Goal: Check status: Check status

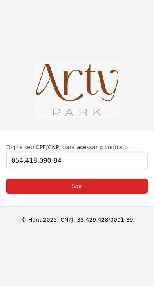
click at [104, 179] on link "Sair" at bounding box center [77, 186] width 142 height 15
click at [81, 179] on link "Sair" at bounding box center [77, 186] width 142 height 15
click at [77, 181] on form "Digite seu CPF/CNPJ para acessar o contrato 054.418.090-94 Sair" at bounding box center [77, 168] width 142 height 51
click at [52, 183] on form "Digite seu CPF/CNPJ para acessar o contrato 054.418.090-94 Sair" at bounding box center [77, 168] width 142 height 51
click at [54, 182] on form "Digite seu CPF/CNPJ para acessar o contrato 054.418.090-94 Sair" at bounding box center [77, 168] width 142 height 51
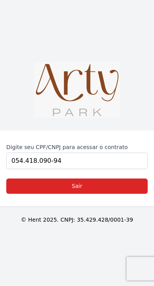
click at [96, 185] on form "Digite seu CPF/CNPJ para acessar o contrato 054.418.090-94 Sair" at bounding box center [77, 168] width 142 height 51
click at [108, 185] on form "Digite seu CPF/CNPJ para acessar o contrato 054.418.090-94 Sair" at bounding box center [77, 168] width 142 height 51
click at [127, 181] on form "Digite seu CPF/CNPJ para acessar o contrato 054.418.090-94 Sair" at bounding box center [77, 168] width 142 height 51
click at [118, 184] on form "Digite seu CPF/CNPJ para acessar o contrato 054.418.090-94 Sair" at bounding box center [77, 168] width 142 height 51
click at [103, 194] on link "Sair" at bounding box center [77, 186] width 142 height 15
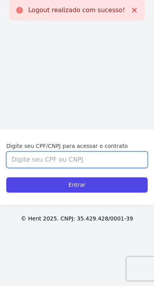
click at [84, 168] on input "Digite seu CPF/CNPJ para acessar o contrato" at bounding box center [77, 160] width 142 height 17
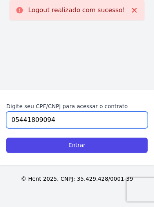
type input "05441809094"
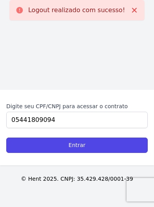
click at [106, 153] on input "Entrar" at bounding box center [77, 145] width 142 height 15
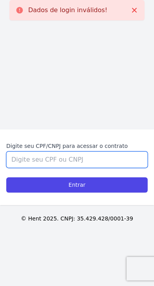
click at [116, 168] on input "Digite seu CPF/CNPJ para acessar o contrato" at bounding box center [77, 160] width 142 height 17
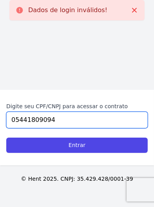
type input "05441809094"
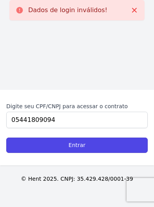
click at [113, 153] on input "Entrar" at bounding box center [77, 145] width 142 height 15
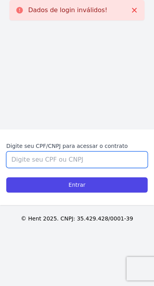
click at [106, 168] on input "Digite seu CPF/CNPJ para acessar o contrato" at bounding box center [77, 160] width 142 height 17
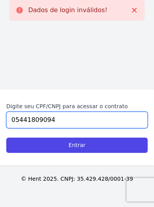
type input "05441809094"
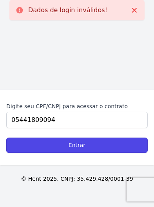
click at [20, 153] on input "Entrar" at bounding box center [77, 145] width 142 height 15
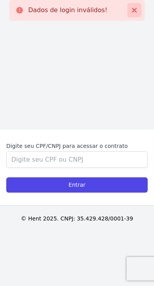
click at [138, 10] on icon at bounding box center [135, 10] width 8 height 8
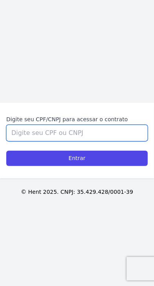
click at [113, 140] on input "Digite seu CPF/CNPJ para acessar o contrato" at bounding box center [77, 133] width 142 height 17
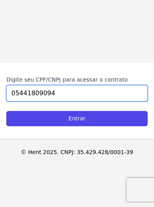
type input "05441809094"
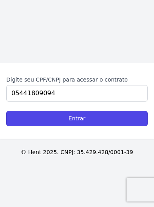
click at [17, 126] on input "Entrar" at bounding box center [77, 118] width 142 height 15
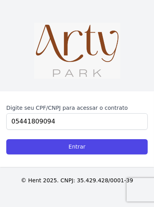
type input "05441809094"
click at [120, 155] on input "Entrar" at bounding box center [77, 146] width 142 height 15
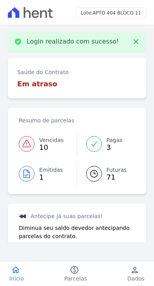
scroll to position [2, 0]
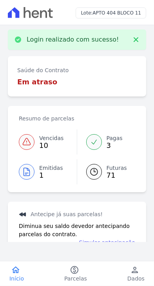
click at [99, 143] on div at bounding box center [94, 142] width 16 height 16
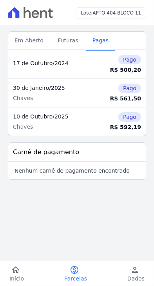
click at [22, 121] on td "[DATE]/2025 [GEOGRAPHIC_DATA]" at bounding box center [50, 122] width 85 height 29
click at [62, 43] on span "Futuras" at bounding box center [68, 41] width 30 height 16
click at [30, 40] on span "Em Aberto" at bounding box center [29, 41] width 39 height 16
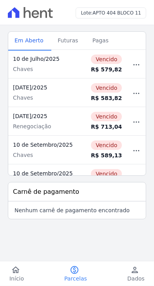
scroll to position [189, 0]
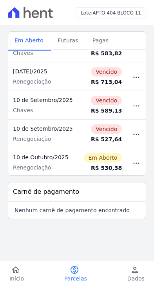
click at [37, 161] on td "[DATE]/2025 Renegociação" at bounding box center [43, 163] width 70 height 29
click at [39, 162] on td "[DATE]/2025 Renegociação" at bounding box center [43, 163] width 70 height 29
click at [136, 160] on icon "button" at bounding box center [136, 163] width 9 height 9
click at [139, 163] on icon "button" at bounding box center [136, 163] width 9 height 9
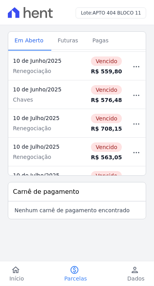
scroll to position [0, 0]
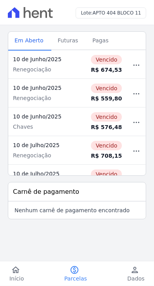
click at [16, 71] on div "Renegociação" at bounding box center [43, 70] width 61 height 8
click at [28, 66] on div "Renegociação" at bounding box center [43, 70] width 61 height 8
click at [35, 62] on div "10 de Junho/2025" at bounding box center [43, 59] width 61 height 8
click at [37, 64] on td "[DATE]/2025 Renegociação" at bounding box center [43, 64] width 70 height 29
click at [40, 66] on div "Renegociação" at bounding box center [43, 70] width 61 height 8
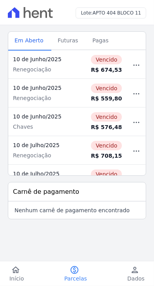
click at [39, 71] on div "Renegociação" at bounding box center [43, 70] width 61 height 8
click at [44, 81] on td "[DATE]/2025 Renegociação" at bounding box center [43, 93] width 70 height 29
click at [36, 106] on td "[DATE]/2025 Renegociação" at bounding box center [43, 93] width 70 height 29
click at [37, 113] on div "10 de Junho/2025" at bounding box center [43, 117] width 61 height 8
click at [37, 121] on td "[DATE]/2025 [GEOGRAPHIC_DATA]" at bounding box center [43, 122] width 70 height 29
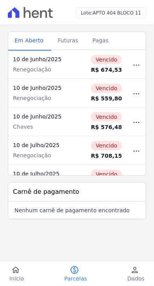
click at [35, 124] on div "Chaves" at bounding box center [43, 127] width 61 height 8
click at [39, 132] on td "[DATE]/2025 [GEOGRAPHIC_DATA]" at bounding box center [43, 122] width 70 height 29
click at [38, 130] on div "Chaves" at bounding box center [43, 127] width 61 height 8
click at [39, 131] on td "[DATE]/2025 [GEOGRAPHIC_DATA]" at bounding box center [43, 122] width 70 height 29
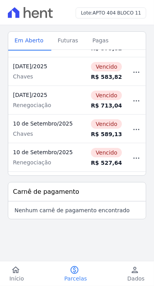
scroll to position [189, 0]
